Goal: Check status

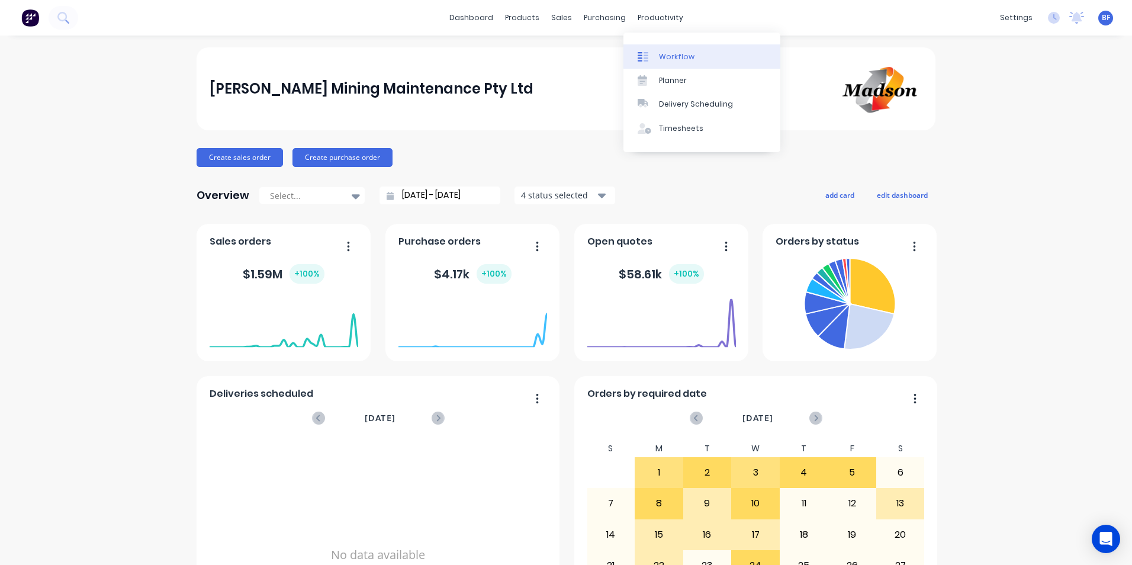
click at [668, 56] on div "Workflow" at bounding box center [677, 57] width 36 height 11
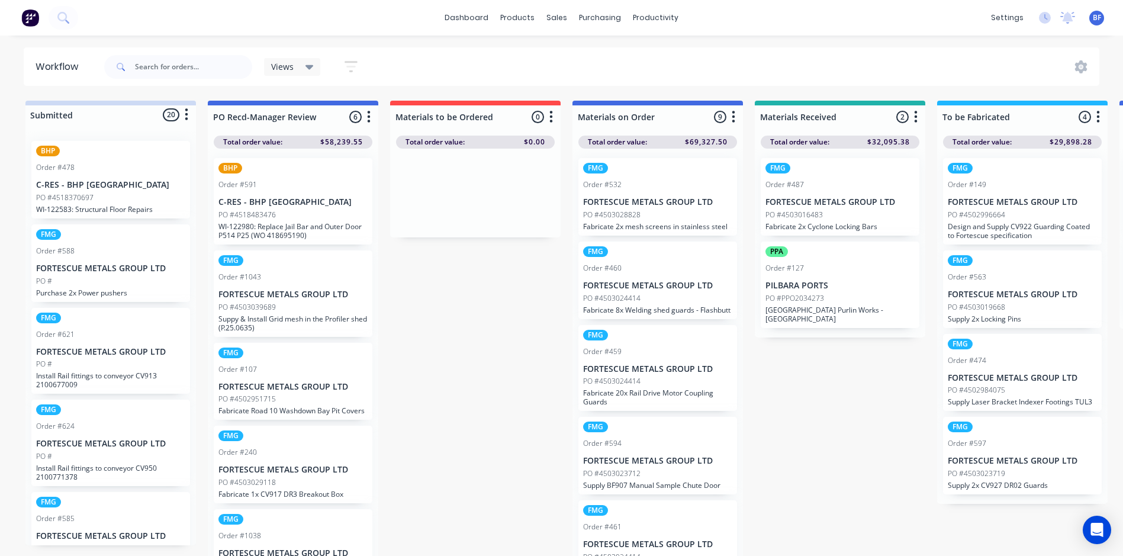
click at [107, 205] on p "WI-122583: Structural Floor Repairs" at bounding box center [110, 209] width 149 height 9
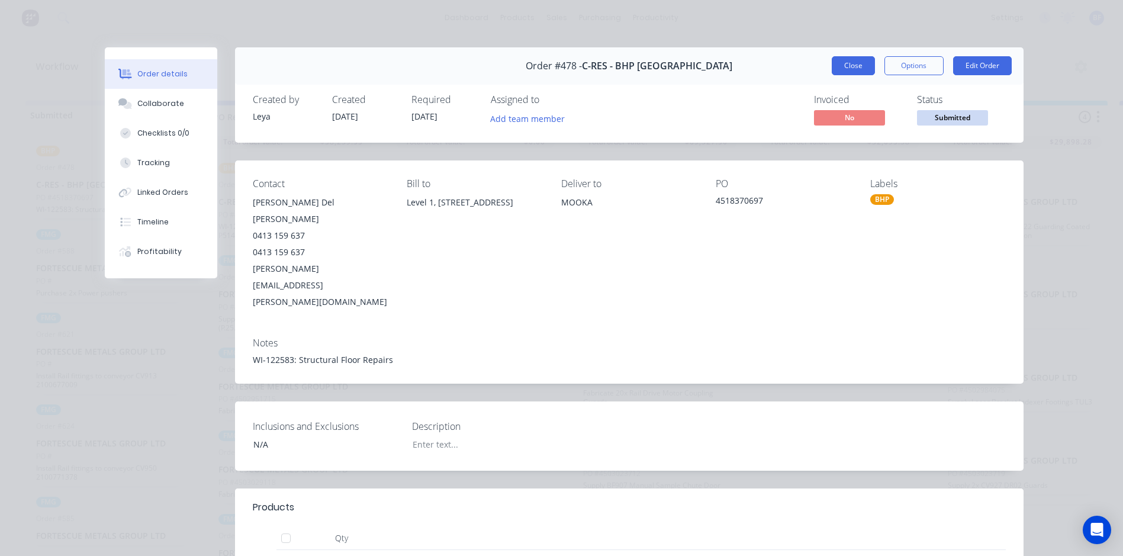
click at [840, 63] on button "Close" at bounding box center [853, 65] width 43 height 19
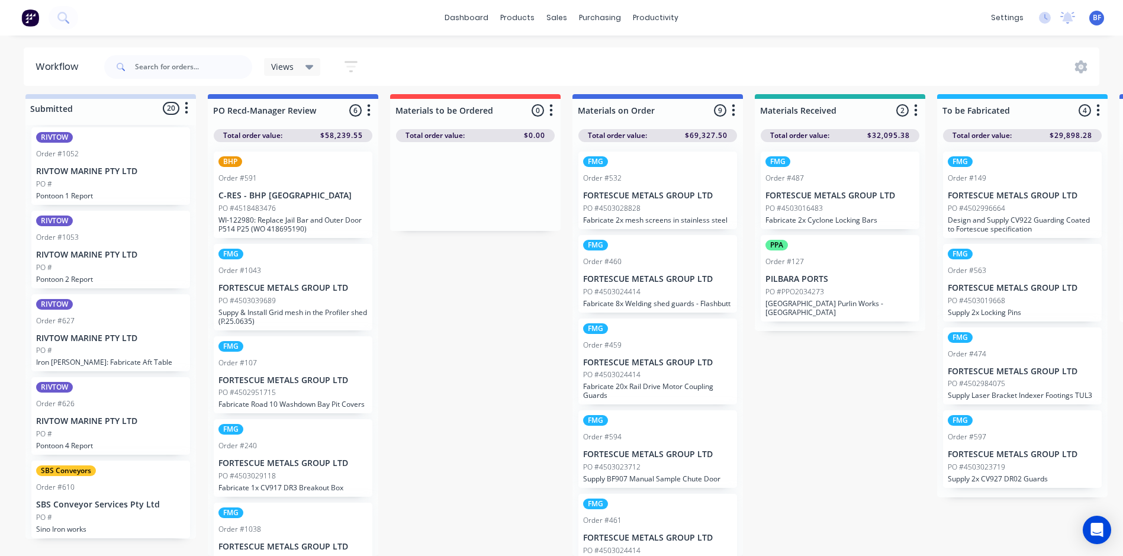
click at [633, 287] on p "PO #4503024414" at bounding box center [611, 292] width 57 height 11
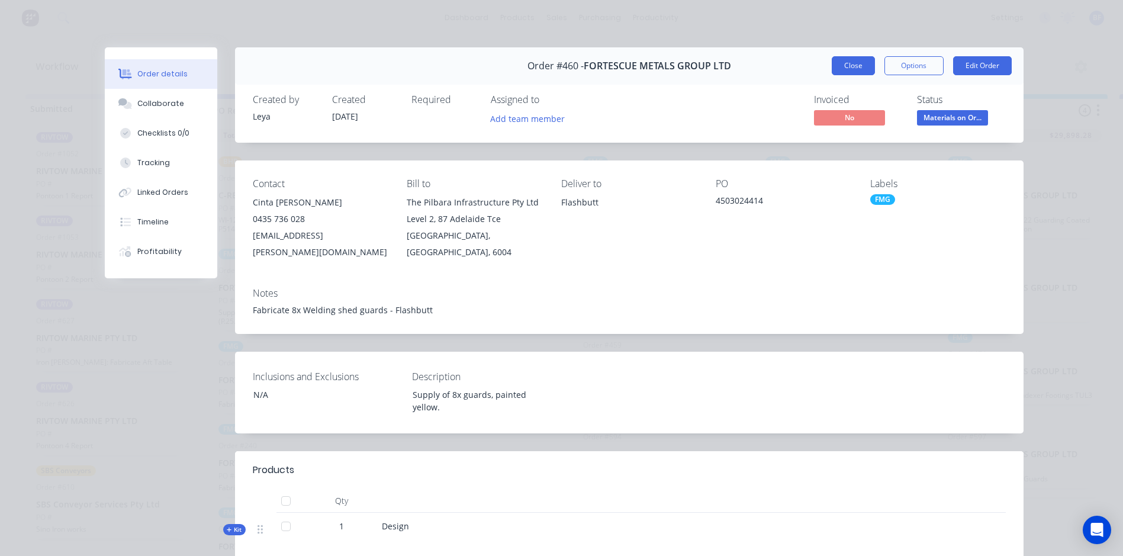
click at [838, 65] on button "Close" at bounding box center [853, 65] width 43 height 19
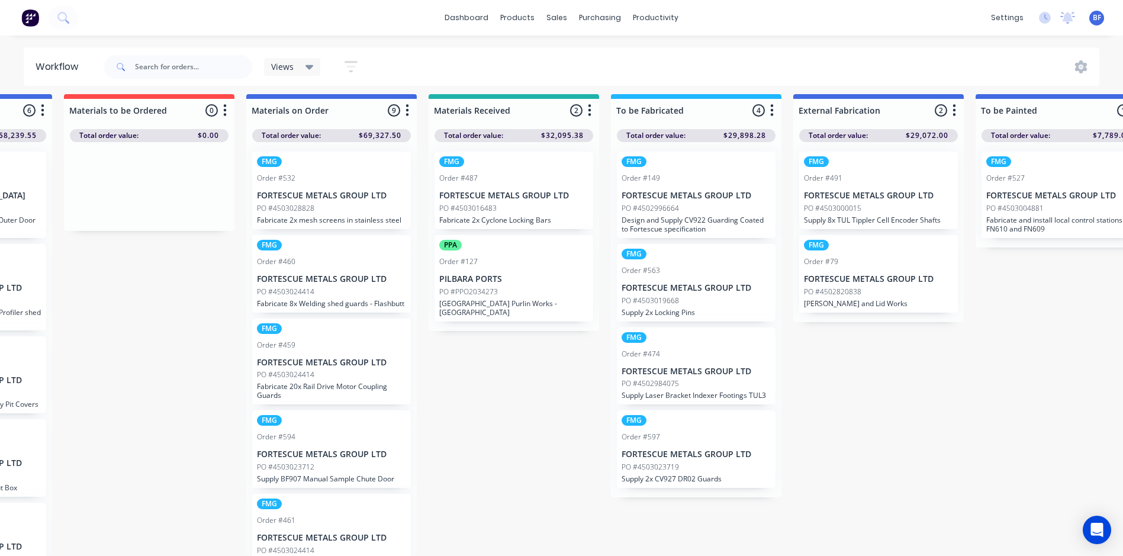
scroll to position [15, 348]
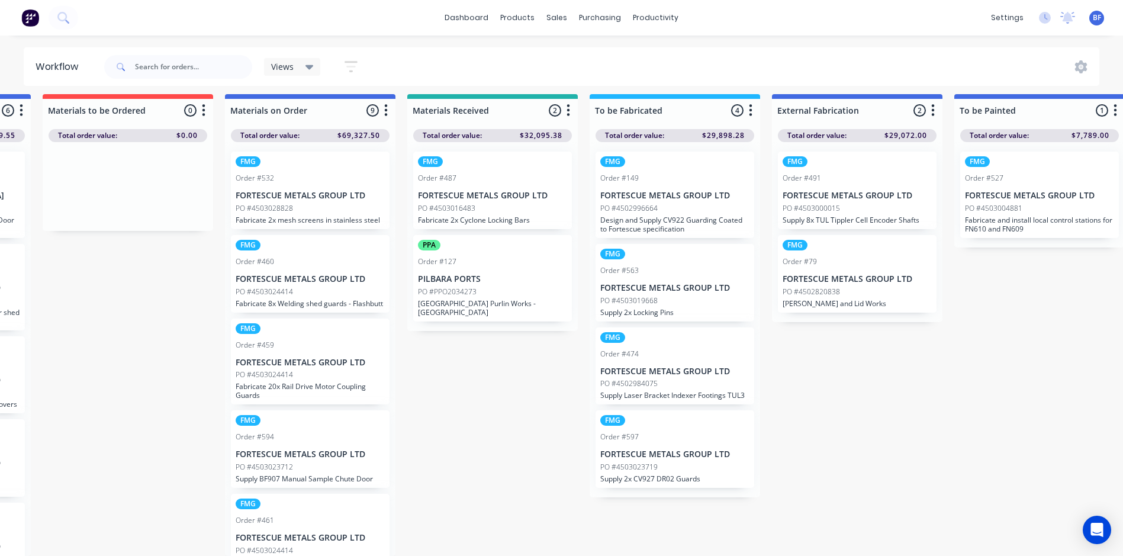
click at [486, 203] on div "PO #4503016483" at bounding box center [492, 208] width 149 height 11
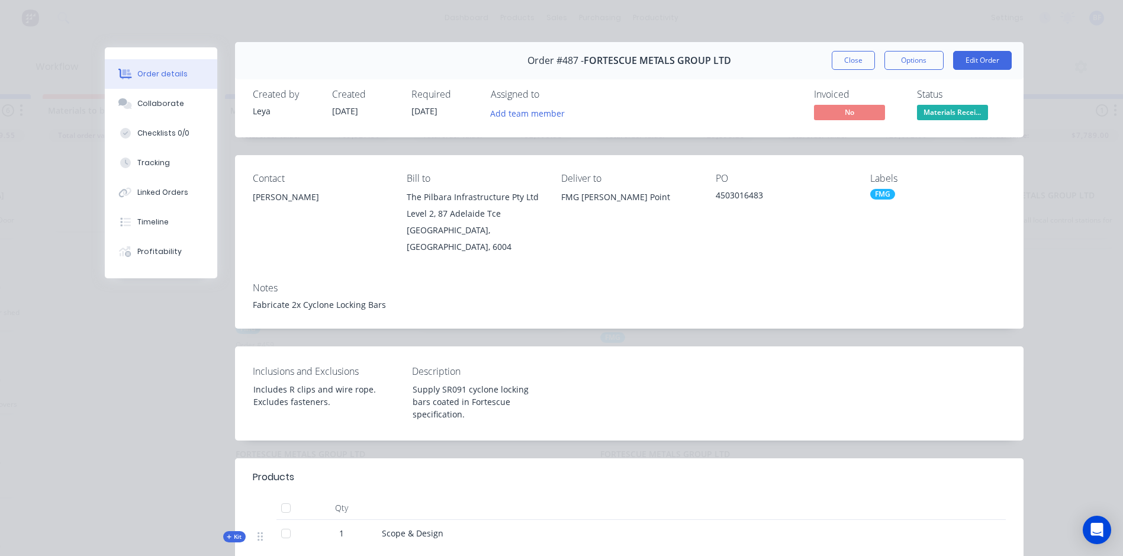
scroll to position [0, 0]
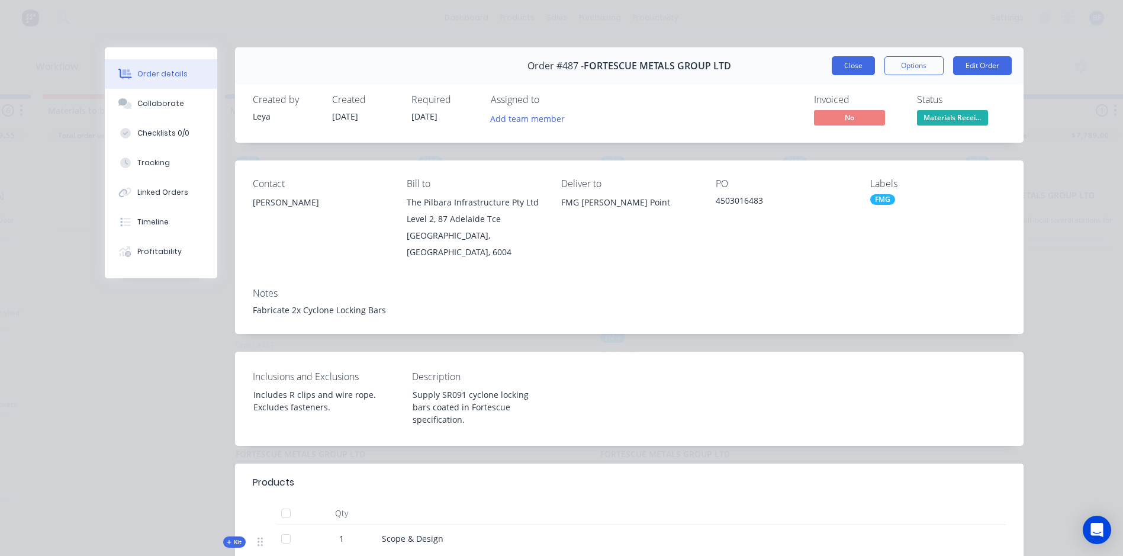
click at [841, 66] on button "Close" at bounding box center [853, 65] width 43 height 19
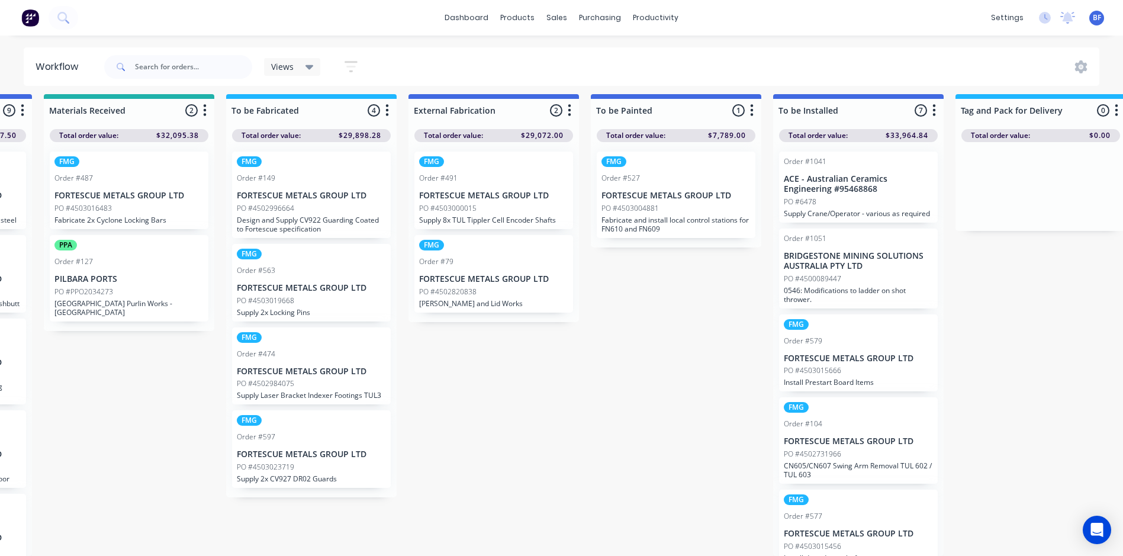
scroll to position [15, 753]
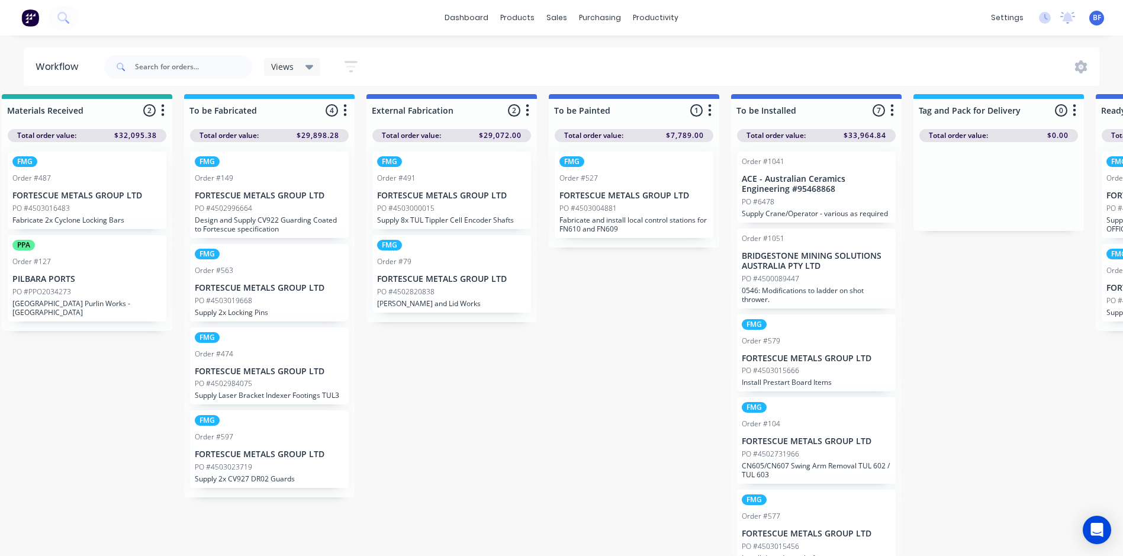
click at [412, 203] on p "PO #4503000015" at bounding box center [405, 208] width 57 height 11
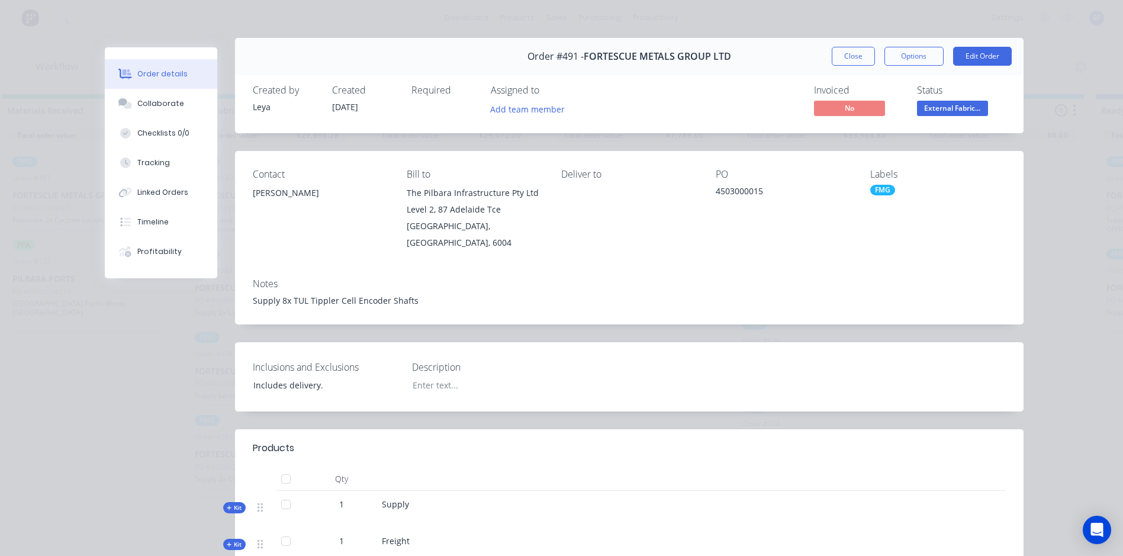
scroll to position [0, 0]
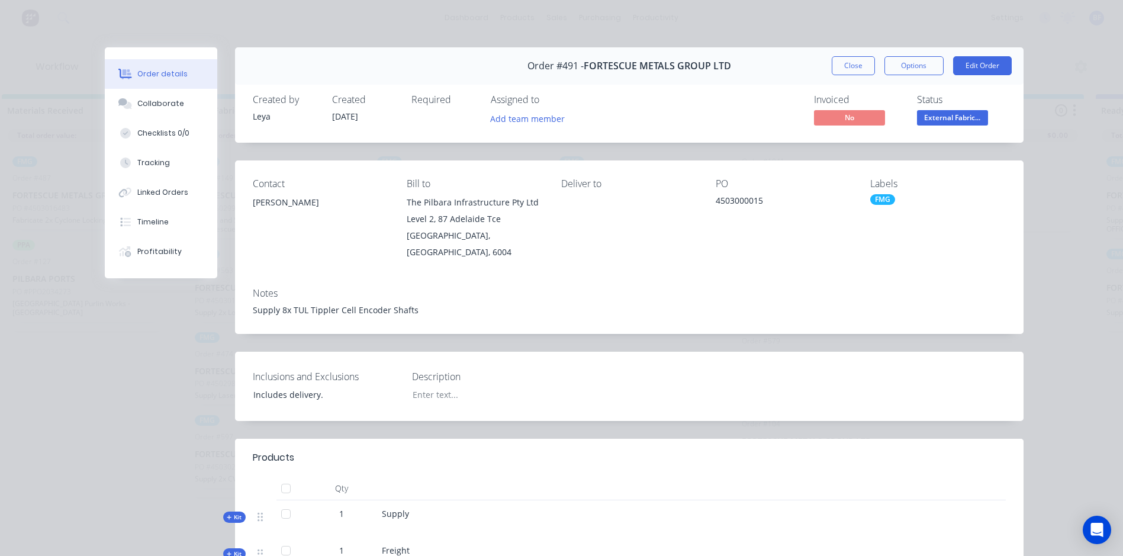
click at [854, 62] on button "Close" at bounding box center [853, 65] width 43 height 19
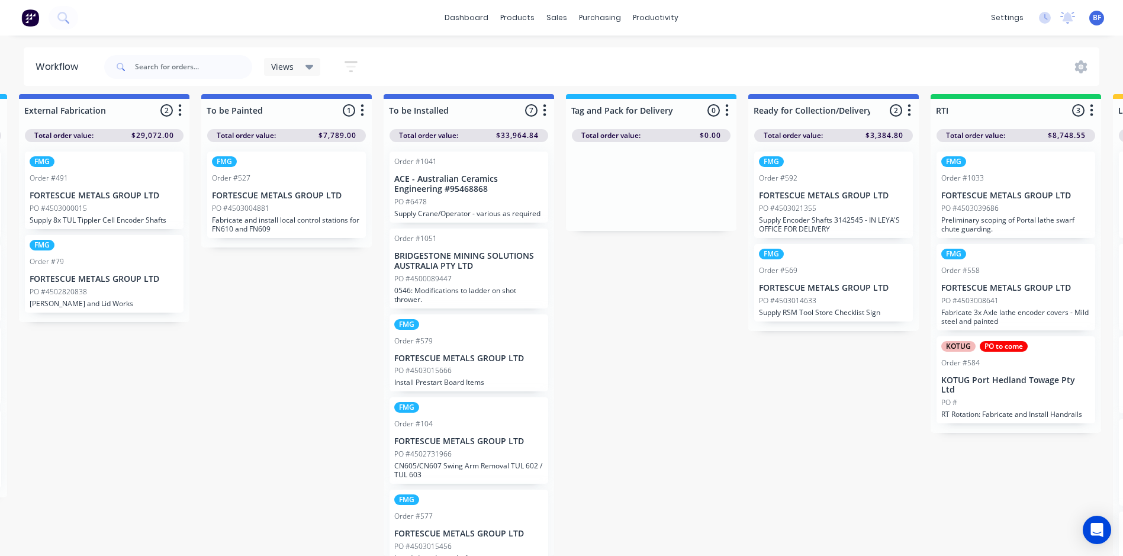
scroll to position [15, 1127]
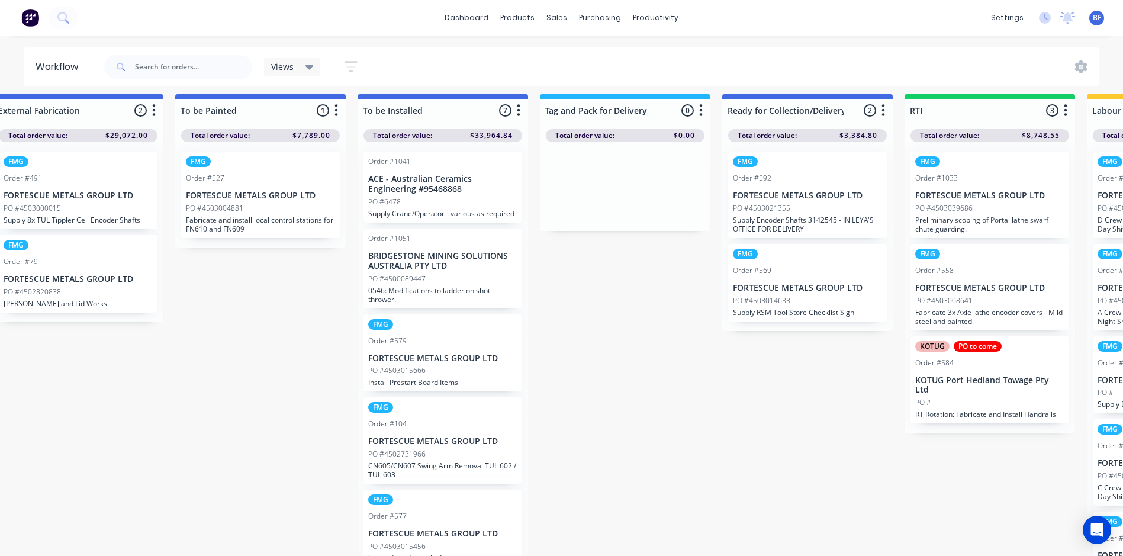
click at [429, 197] on div "PO #6478" at bounding box center [442, 202] width 149 height 11
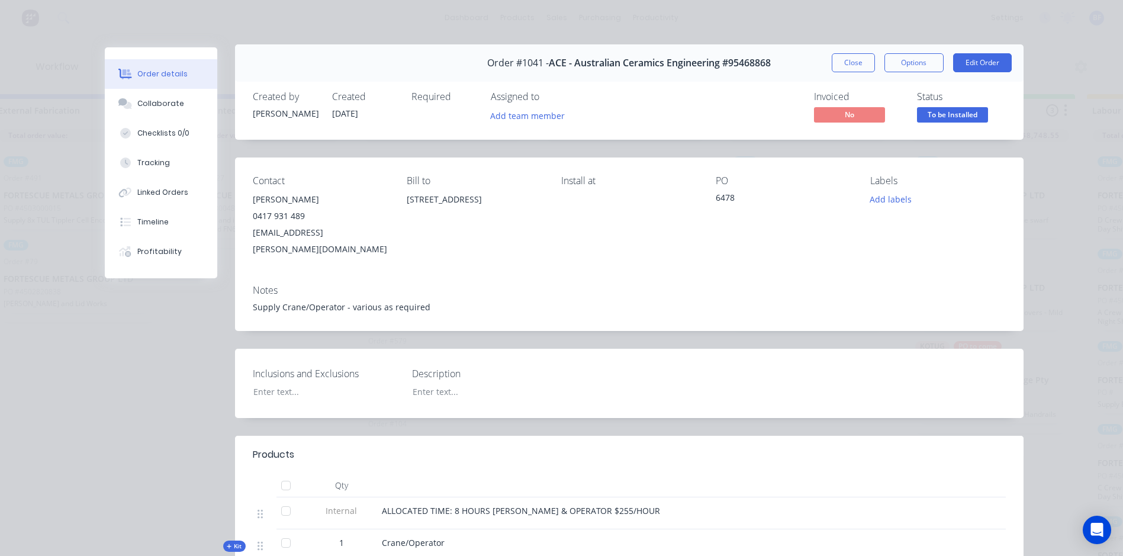
scroll to position [0, 0]
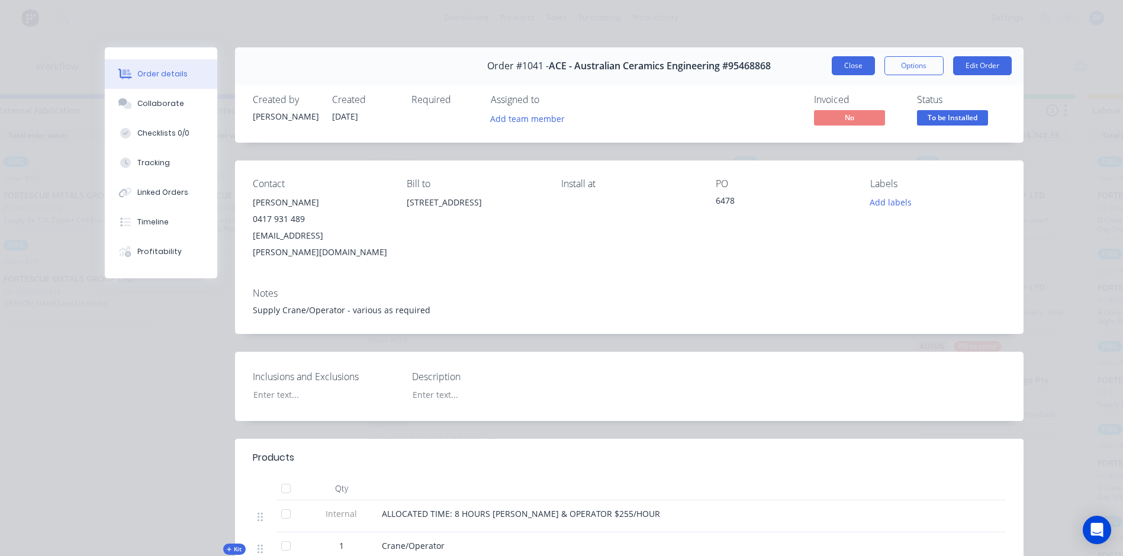
click at [854, 62] on button "Close" at bounding box center [853, 65] width 43 height 19
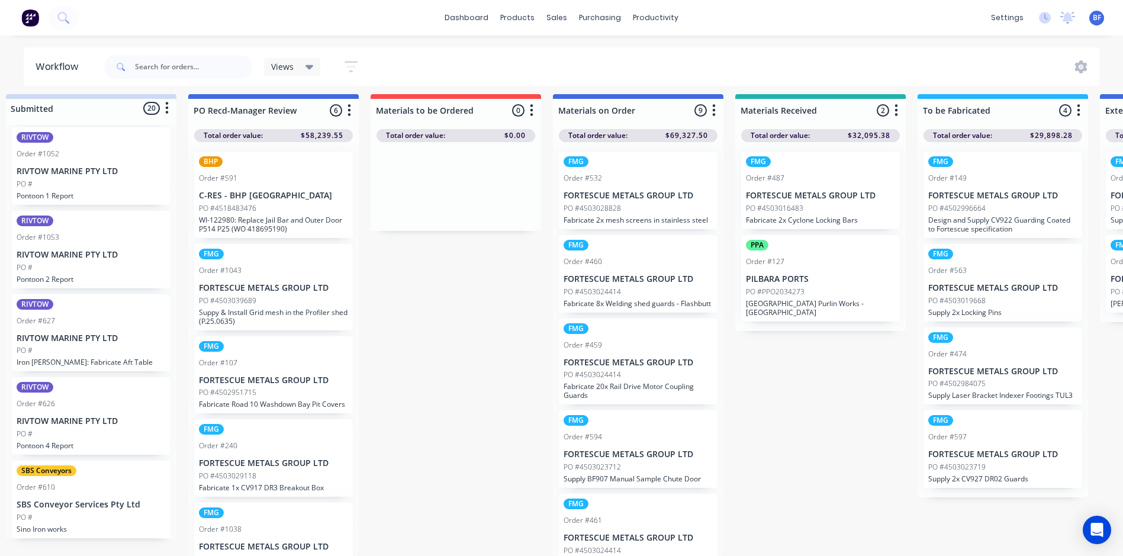
scroll to position [15, 5]
